Goal: Transaction & Acquisition: Purchase product/service

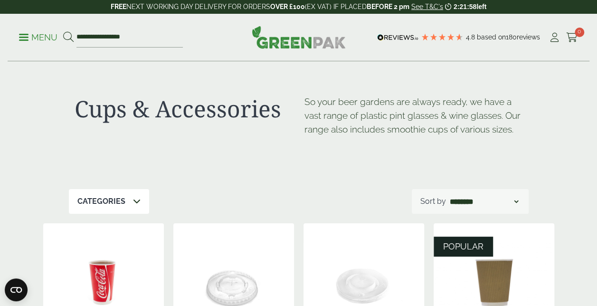
click at [20, 32] on p "Menu" at bounding box center [38, 37] width 38 height 11
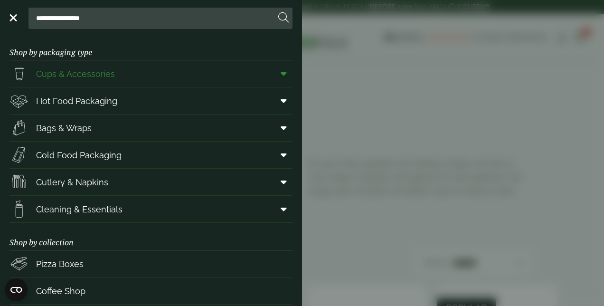
click at [124, 75] on link "Cups & Accessories" at bounding box center [151, 73] width 283 height 27
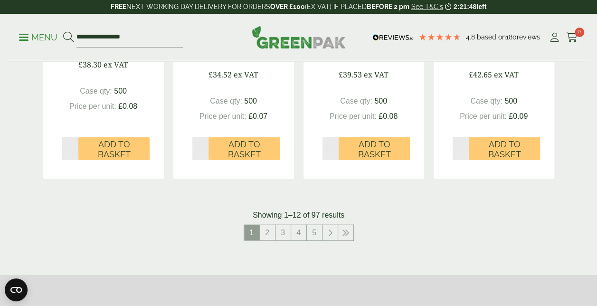
scroll to position [1035, 0]
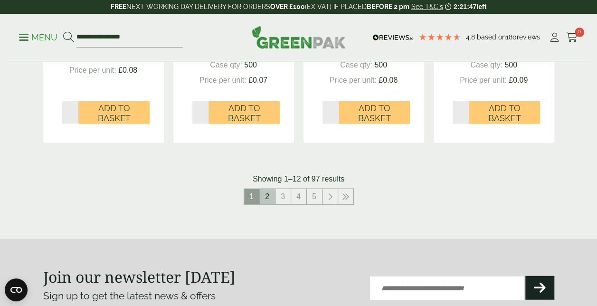
click at [266, 191] on link "2" at bounding box center [267, 196] width 15 height 15
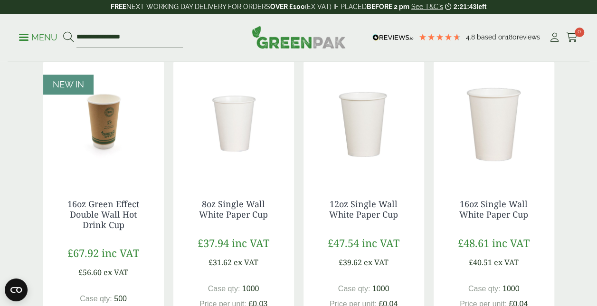
scroll to position [162, 0]
click at [248, 127] on img at bounding box center [233, 120] width 121 height 119
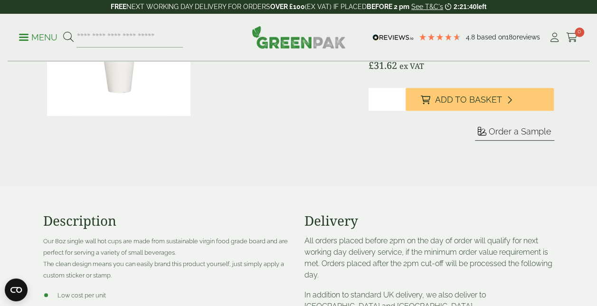
scroll to position [180, 0]
